Goal: Information Seeking & Learning: Check status

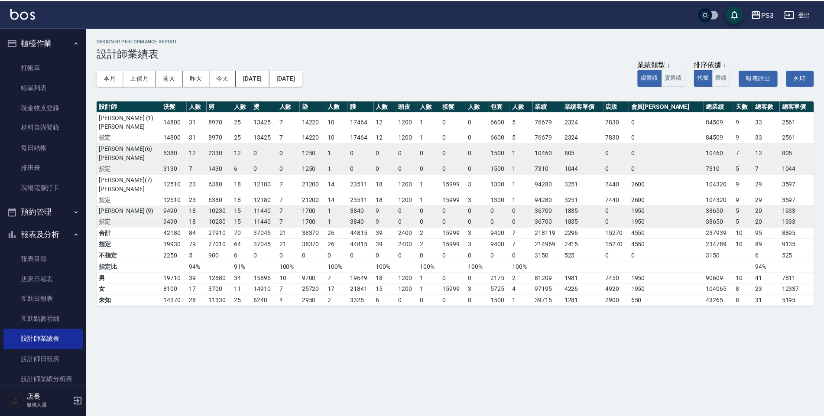
scroll to position [252, 0]
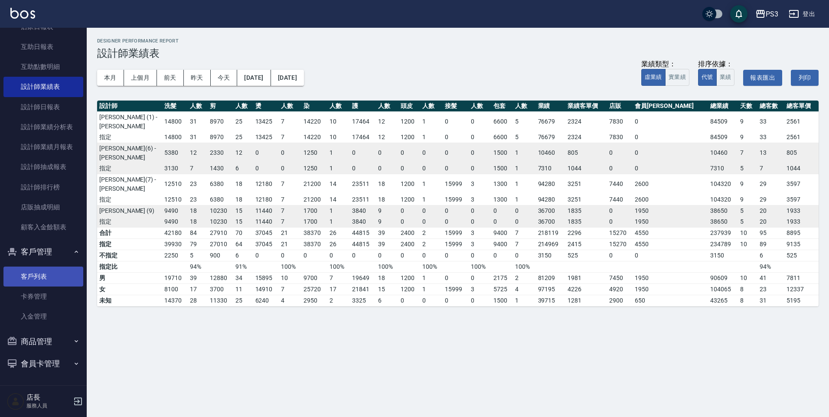
click at [22, 281] on link "客戶列表" at bounding box center [43, 277] width 80 height 20
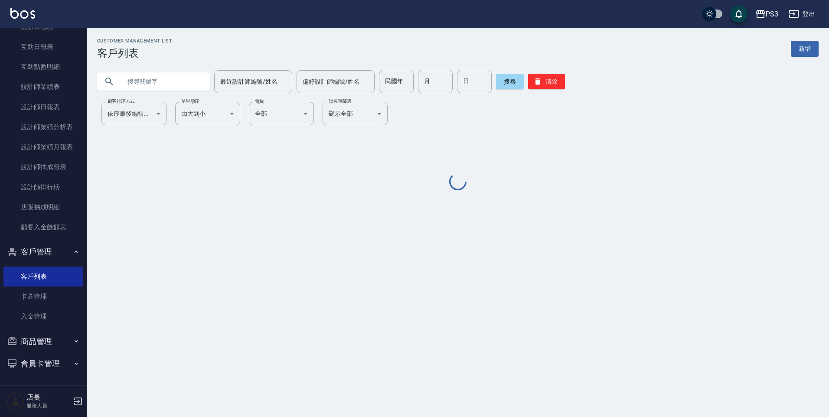
click at [158, 78] on input "text" at bounding box center [161, 81] width 81 height 23
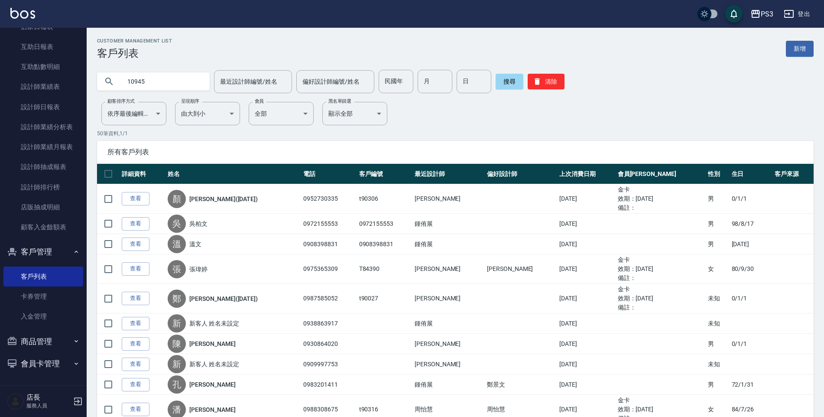
type input "10945"
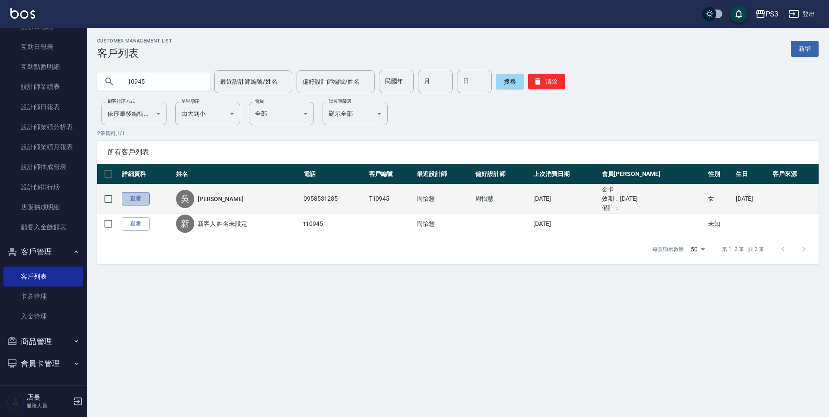
click at [141, 192] on link "查看" at bounding box center [136, 198] width 28 height 13
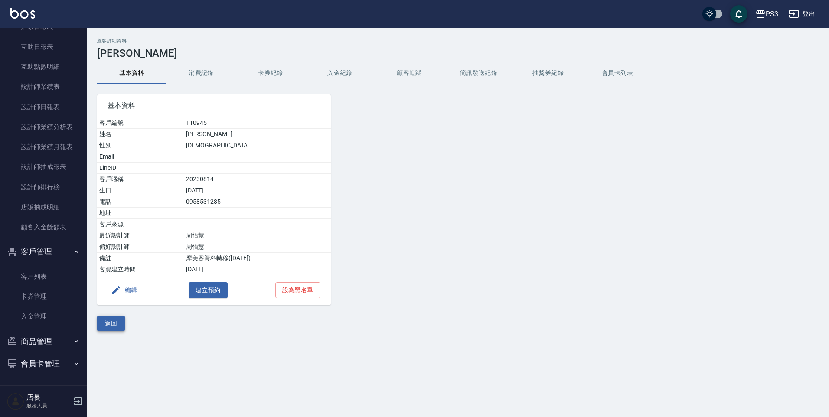
click at [111, 325] on button "返回" at bounding box center [111, 324] width 28 height 16
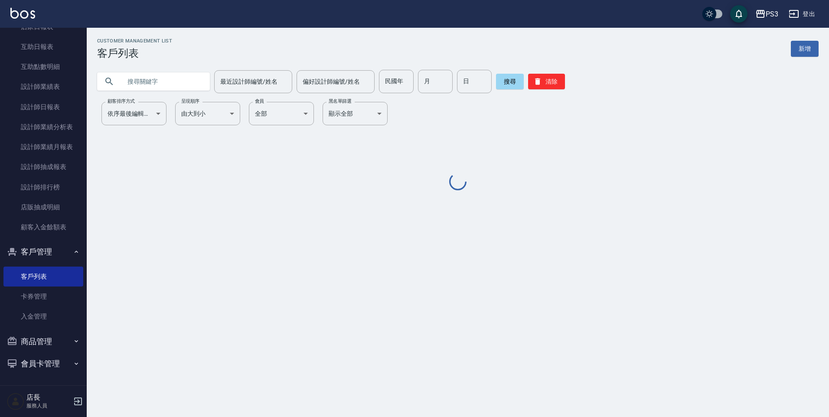
click at [129, 89] on input "text" at bounding box center [161, 81] width 81 height 23
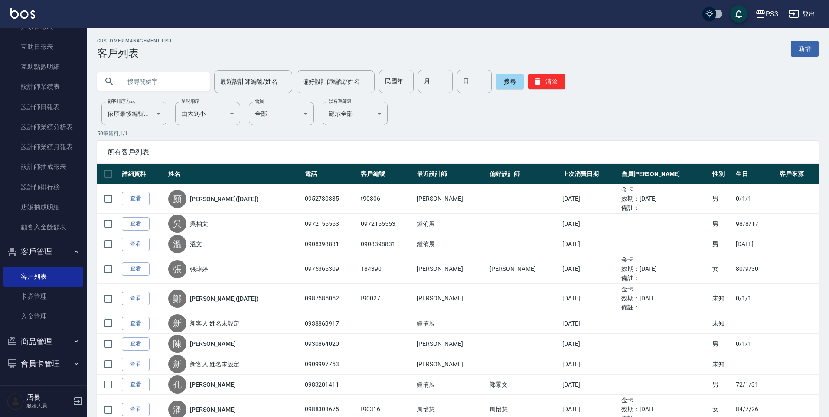
click at [133, 85] on input "text" at bounding box center [161, 81] width 81 height 23
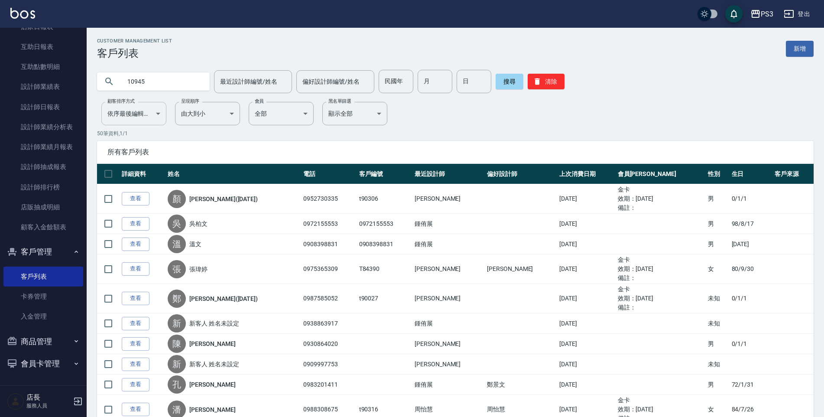
type input "10945"
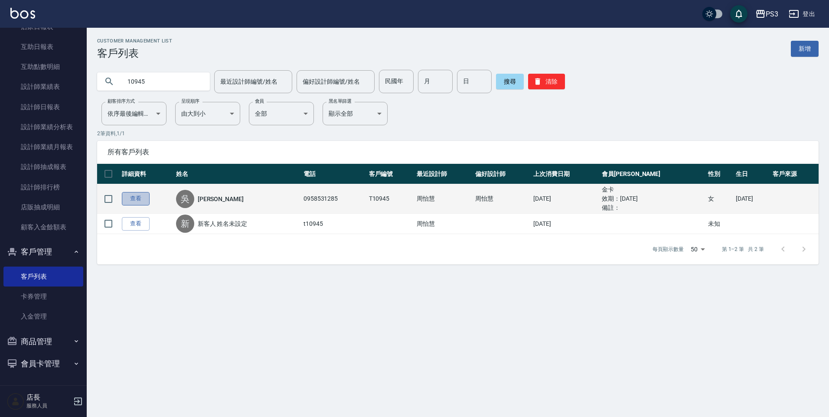
click at [125, 199] on link "查看" at bounding box center [136, 198] width 28 height 13
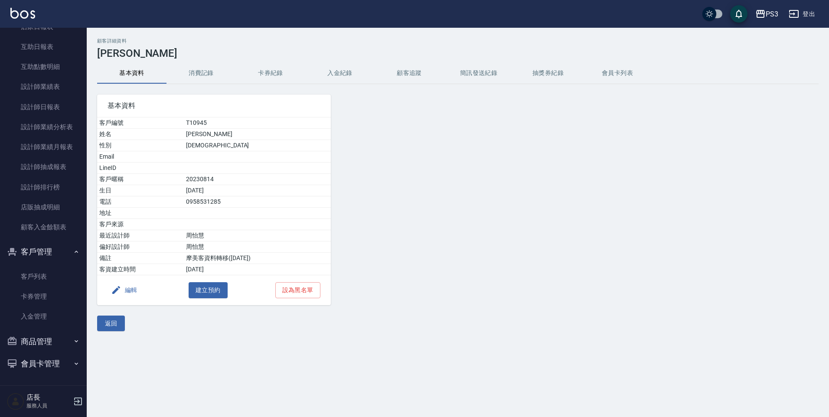
click at [207, 68] on button "消費記錄" at bounding box center [200, 73] width 69 height 21
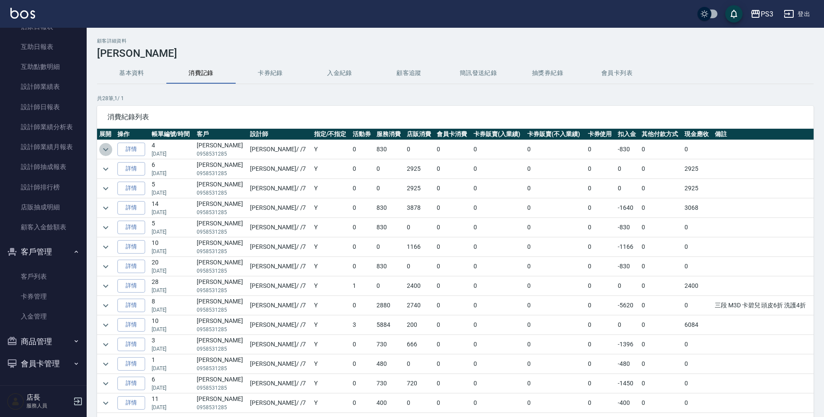
click at [101, 147] on icon "expand row" at bounding box center [106, 149] width 10 height 10
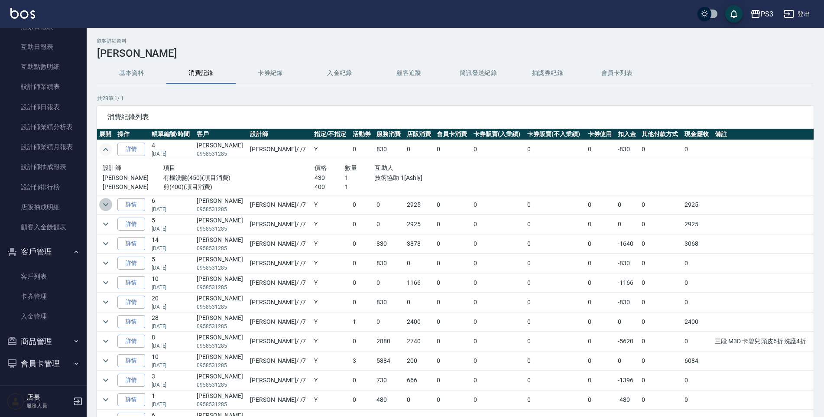
click at [102, 203] on icon "expand row" at bounding box center [106, 204] width 10 height 10
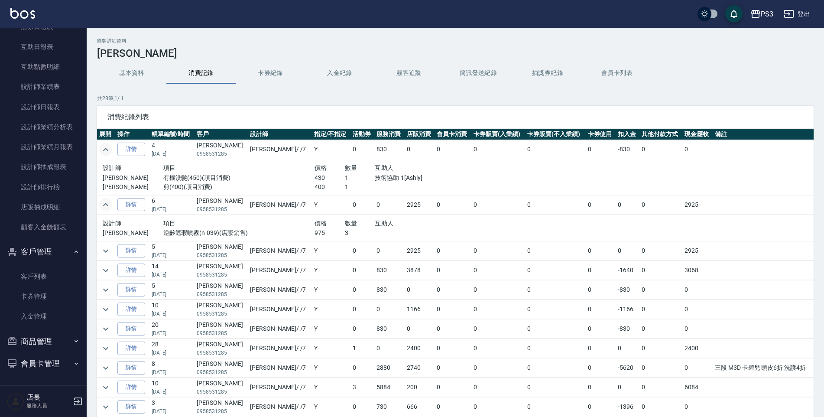
click at [114, 254] on td at bounding box center [106, 250] width 18 height 19
click at [112, 253] on td at bounding box center [106, 250] width 18 height 19
click at [105, 250] on icon "expand row" at bounding box center [106, 251] width 10 height 10
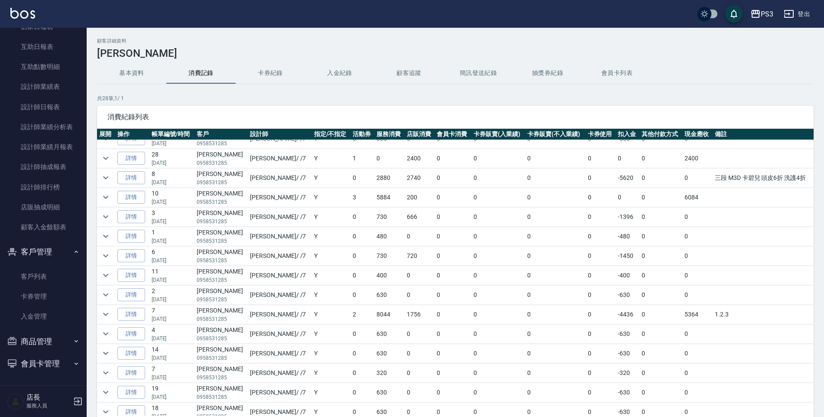
scroll to position [43, 0]
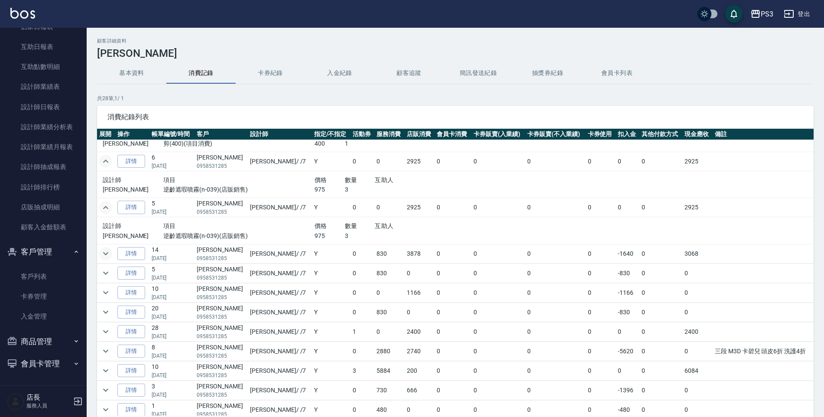
click at [107, 256] on icon "expand row" at bounding box center [106, 253] width 10 height 10
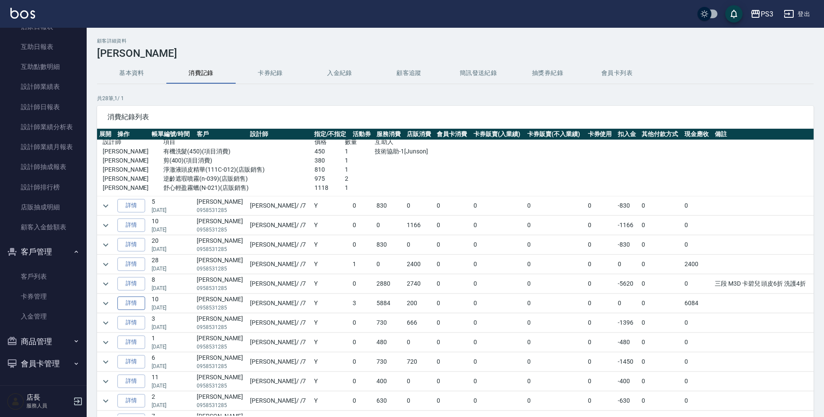
scroll to position [173, 0]
click at [107, 208] on icon "expand row" at bounding box center [106, 206] width 10 height 10
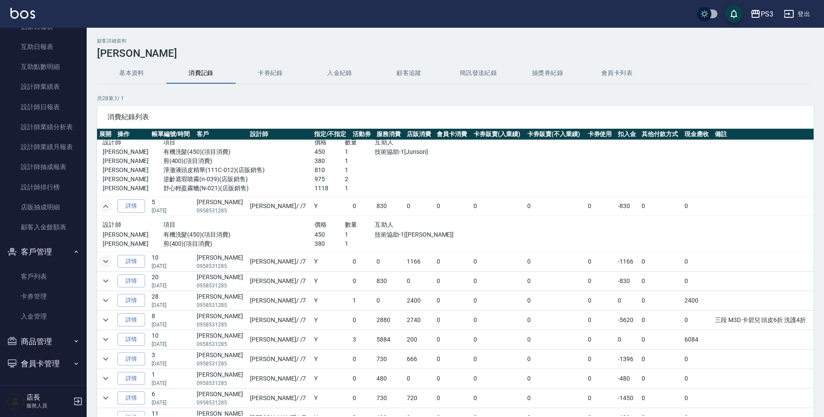
click at [106, 260] on icon "expand row" at bounding box center [106, 261] width 10 height 10
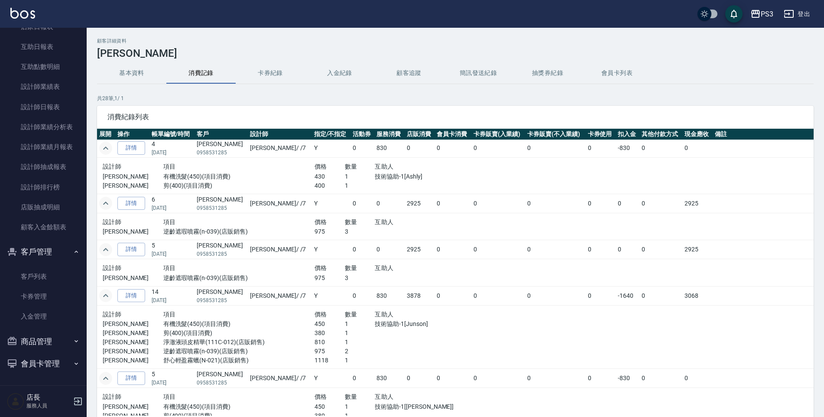
scroll to position [0, 0]
click at [104, 148] on icon "expand row" at bounding box center [106, 149] width 10 height 10
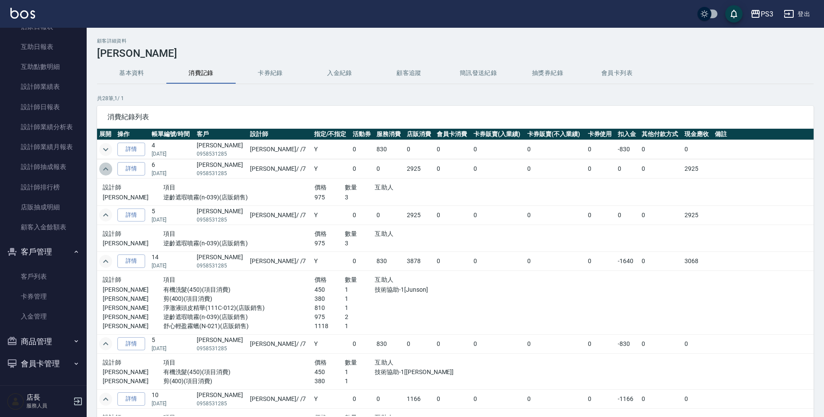
click at [101, 172] on icon "expand row" at bounding box center [106, 169] width 10 height 10
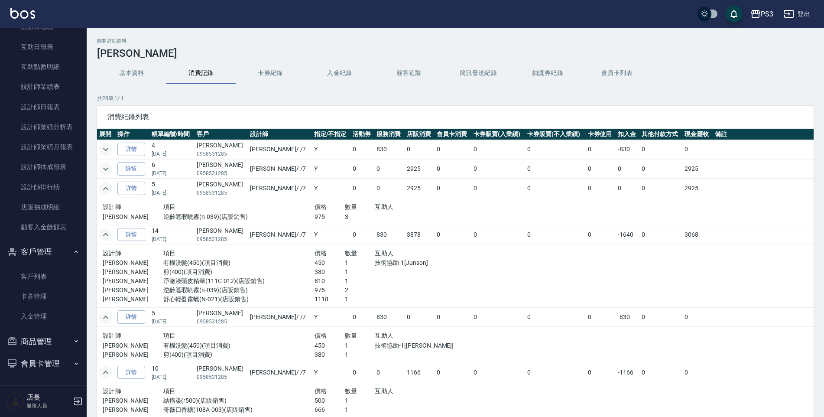
click at [112, 191] on button "expand row" at bounding box center [105, 188] width 13 height 13
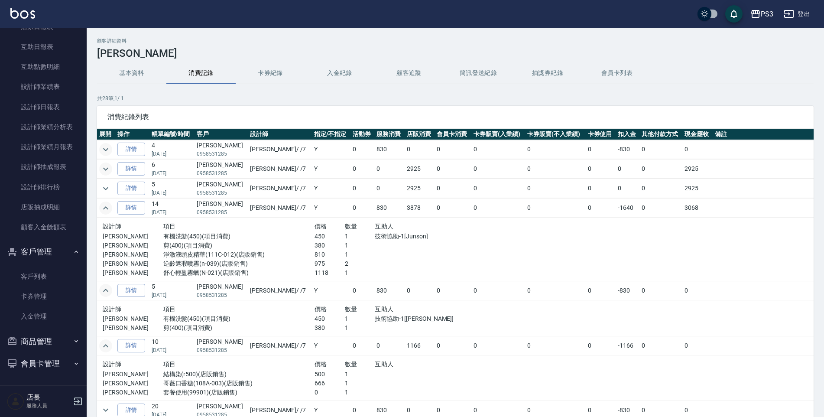
click at [110, 202] on td at bounding box center [106, 208] width 18 height 19
click at [110, 206] on icon "expand row" at bounding box center [106, 208] width 10 height 10
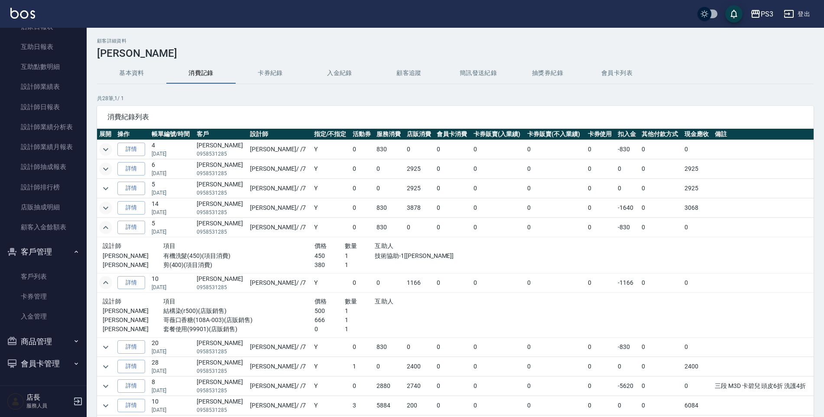
click at [102, 283] on icon "expand row" at bounding box center [106, 282] width 10 height 10
